Goal: Transaction & Acquisition: Subscribe to service/newsletter

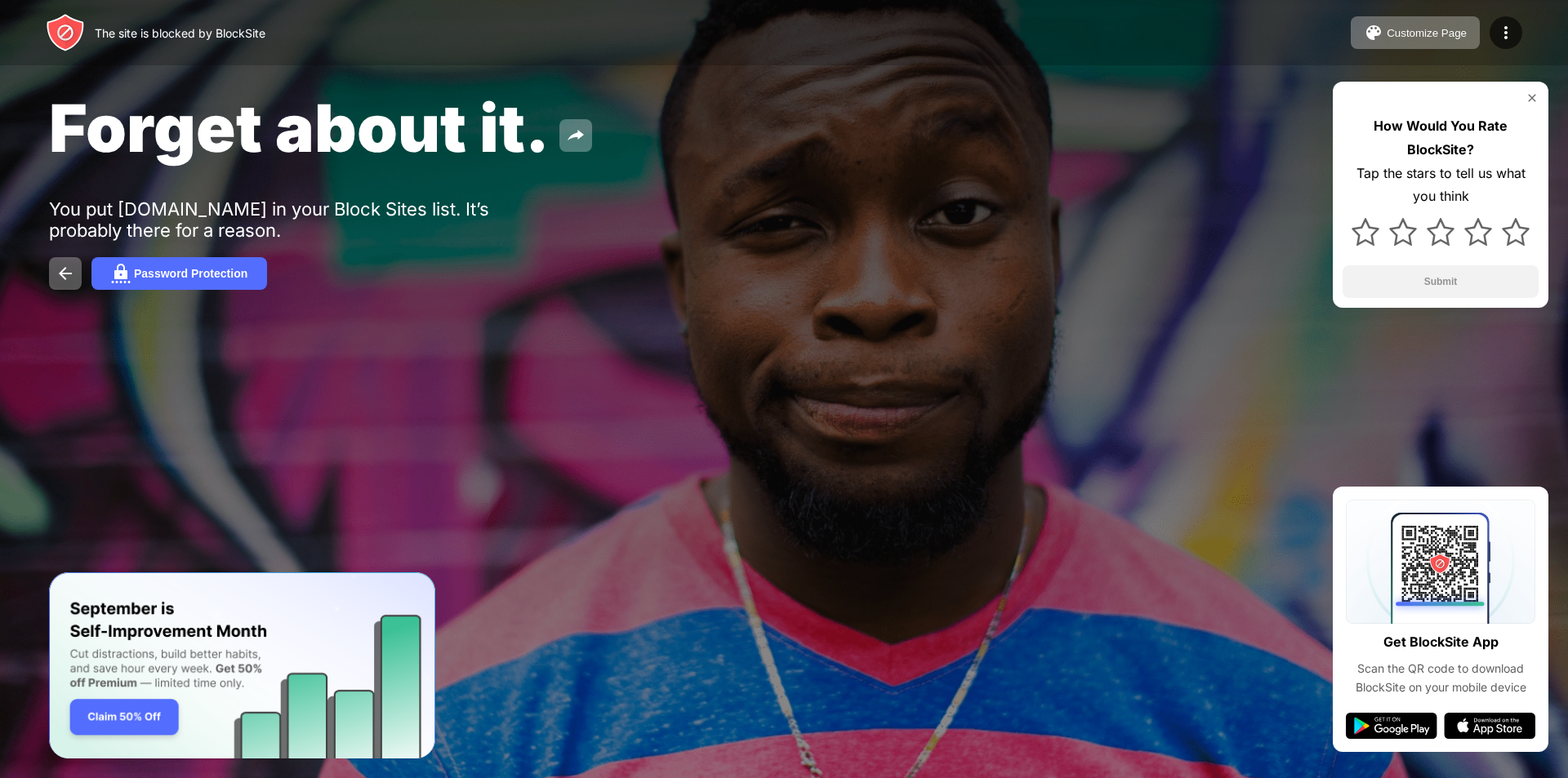
click at [48, 274] on div "Forget about it. You put roblox.com in your Block Sites list. It’s probably the…" at bounding box center [784, 189] width 1568 height 378
click at [1512, 233] on img at bounding box center [1516, 232] width 28 height 28
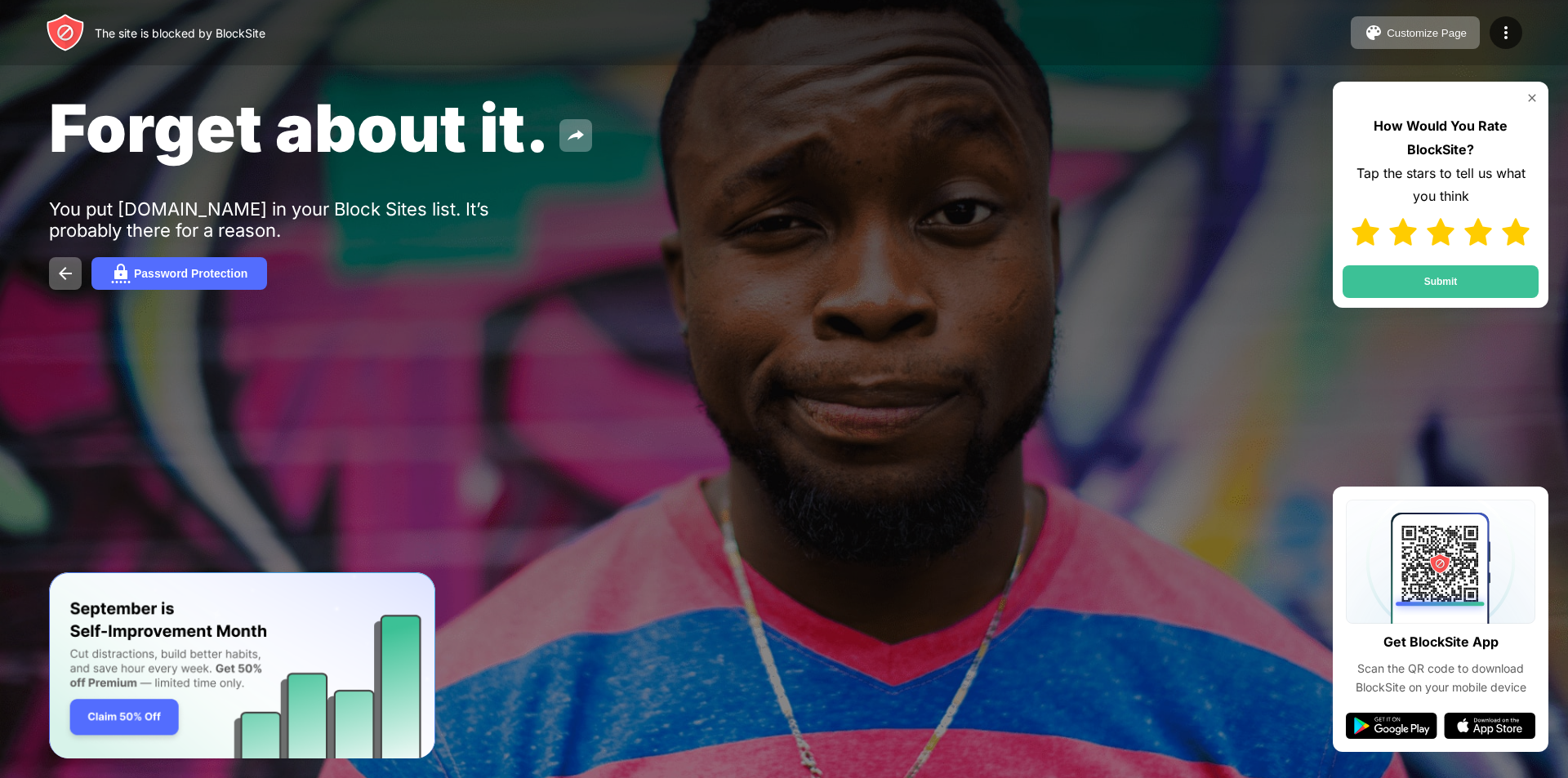
click at [1507, 302] on div "How Would You Rate BlockSite? Tap the stars to tell us what you think Submit" at bounding box center [1441, 195] width 215 height 227
click at [1506, 295] on button "Submit" at bounding box center [1440, 282] width 196 height 33
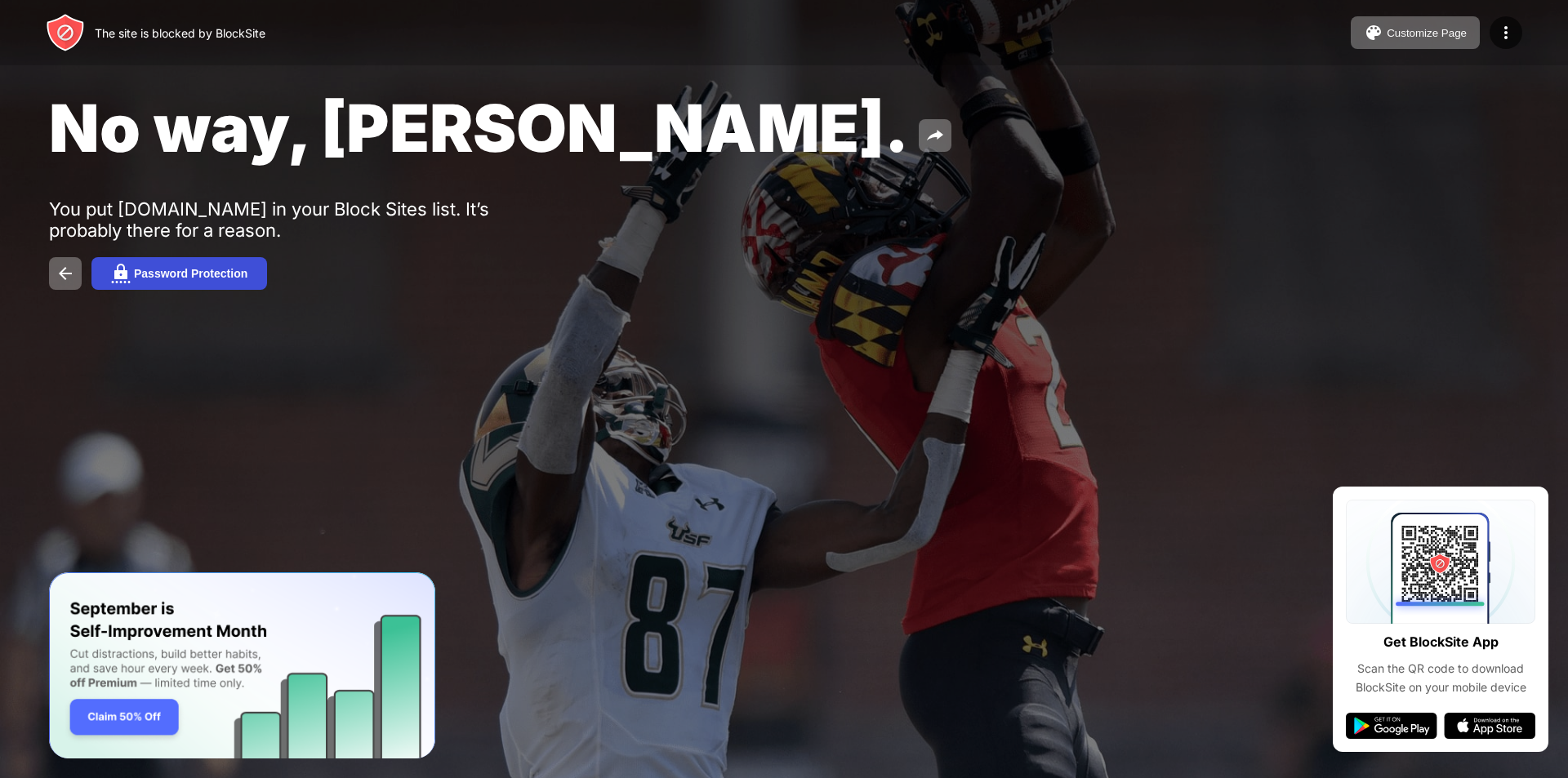
click at [223, 272] on div "Password Protection" at bounding box center [190, 273] width 113 height 13
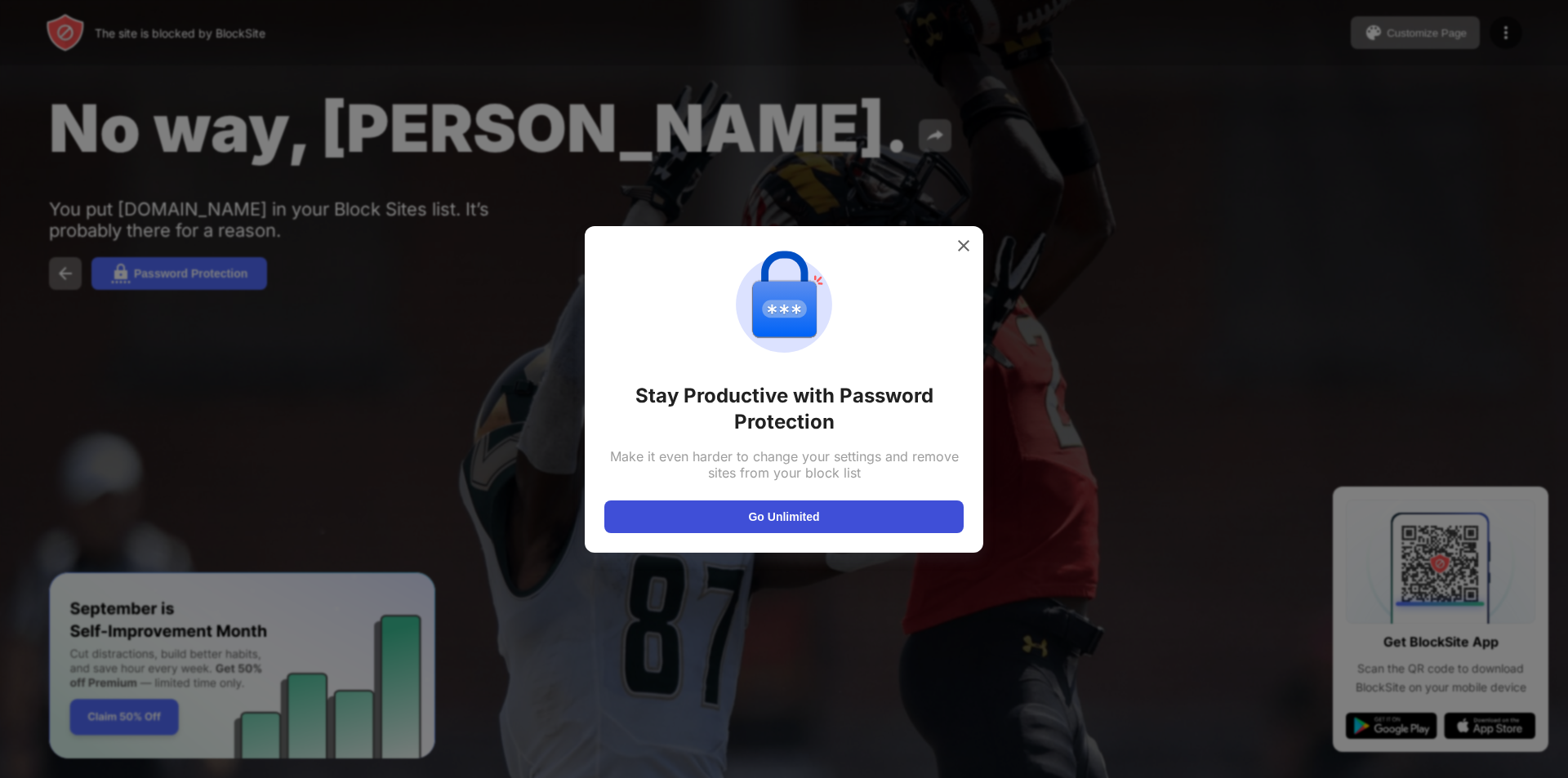
click at [728, 507] on button "Go Unlimited" at bounding box center [784, 517] width 359 height 33
